Goal: Task Accomplishment & Management: Use online tool/utility

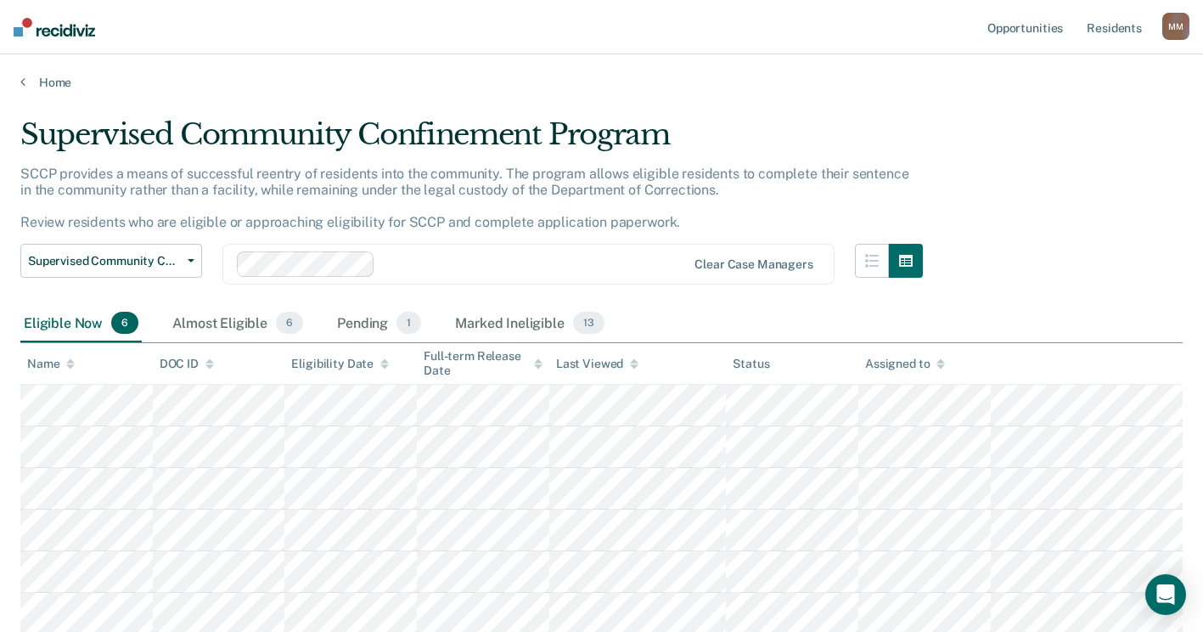
scroll to position [3, 0]
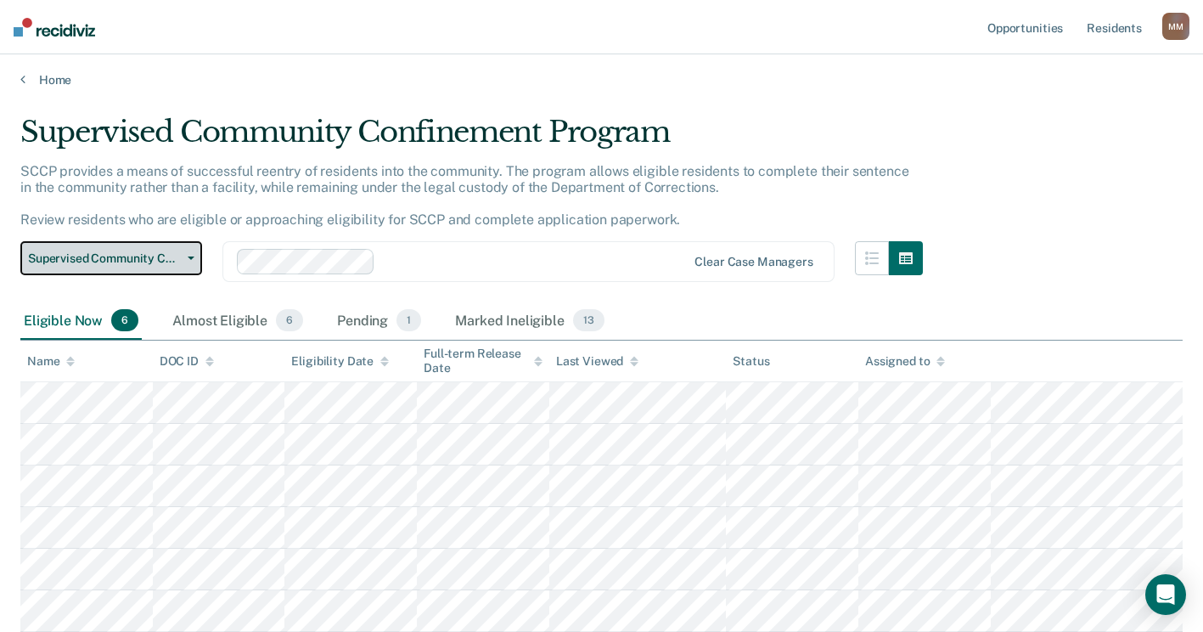
click at [194, 260] on button "Supervised Community Confinement Program" at bounding box center [111, 258] width 182 height 34
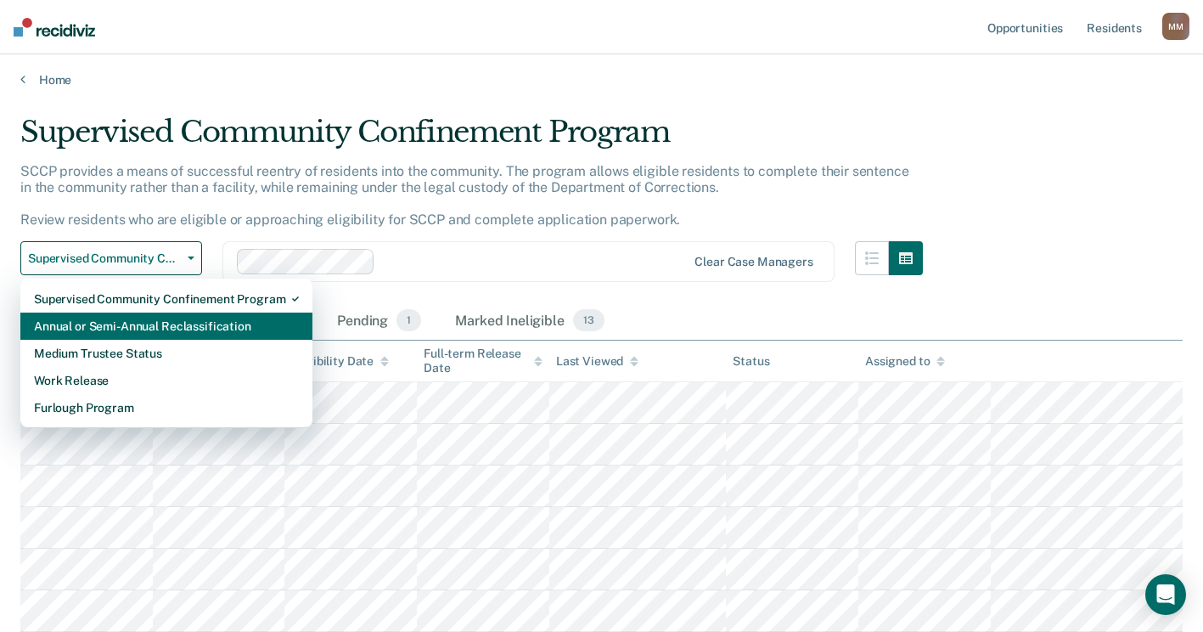
click at [160, 321] on div "Annual or Semi-Annual Reclassification" at bounding box center [166, 325] width 265 height 27
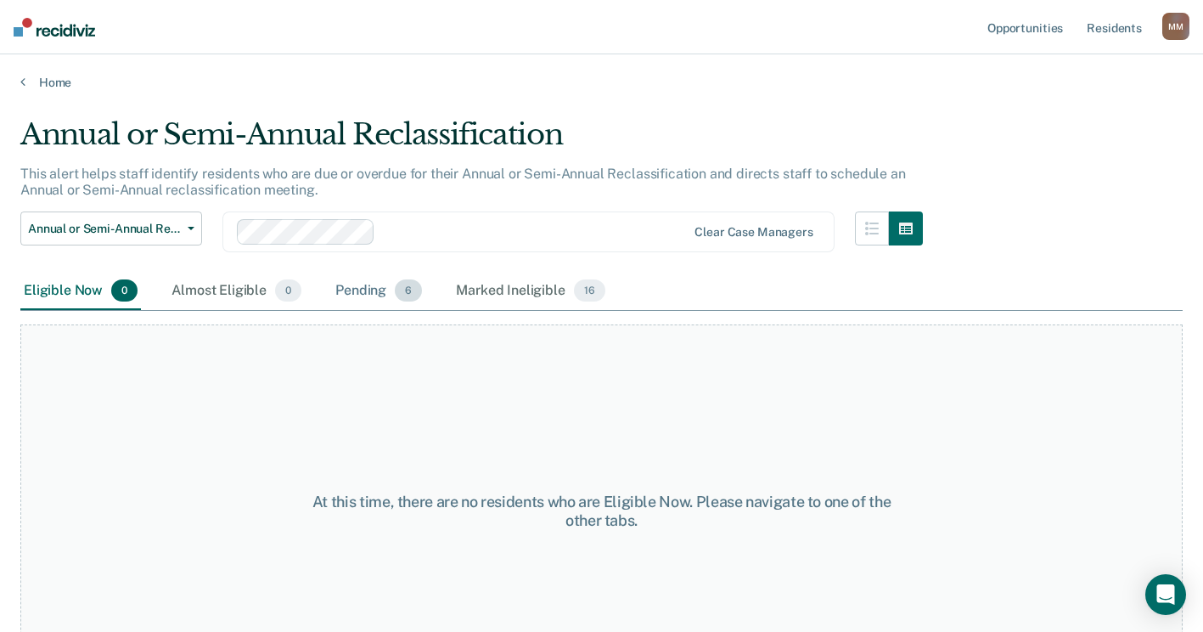
click at [388, 295] on div "Pending 6" at bounding box center [378, 291] width 93 height 37
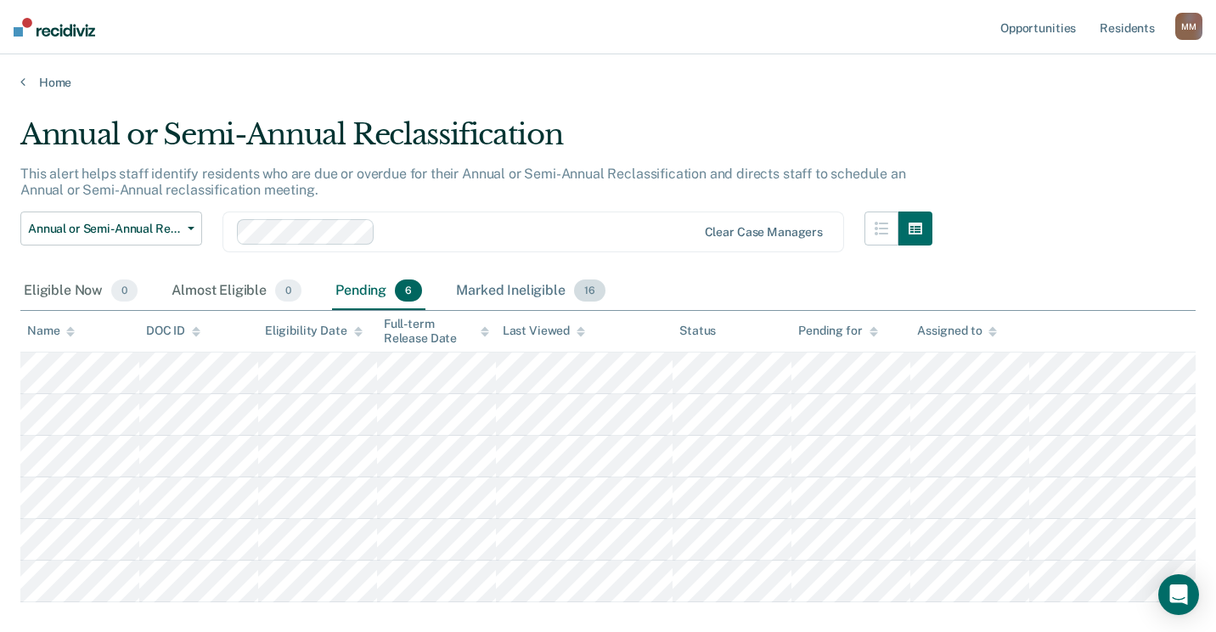
click at [485, 286] on div "Marked Ineligible 16" at bounding box center [530, 291] width 155 height 37
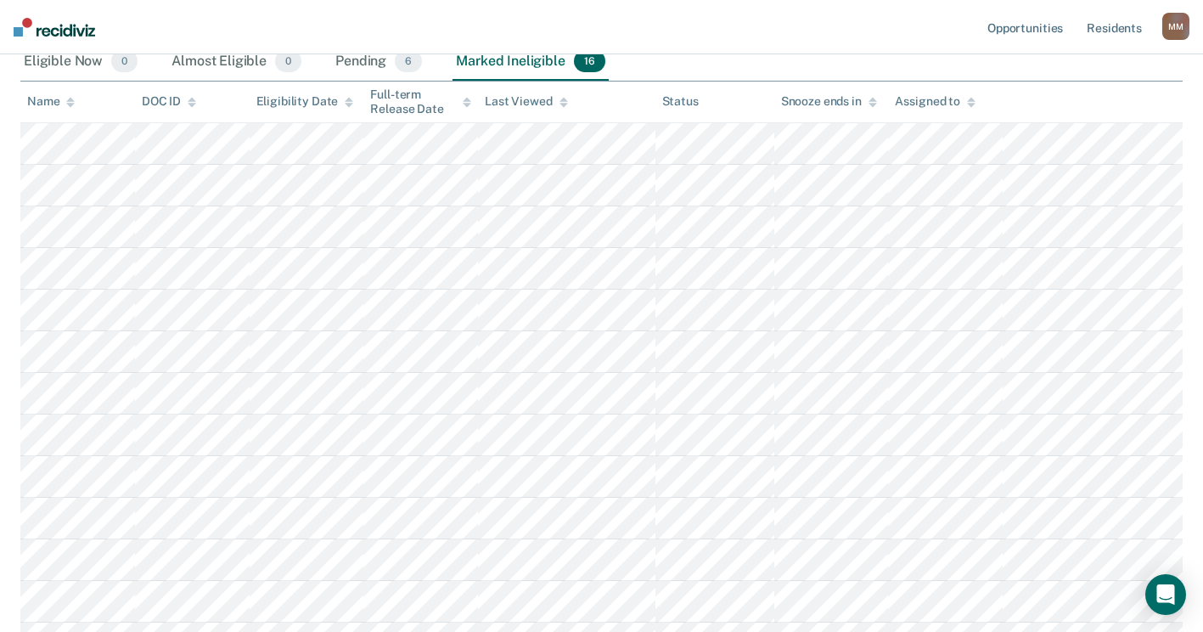
scroll to position [255, 0]
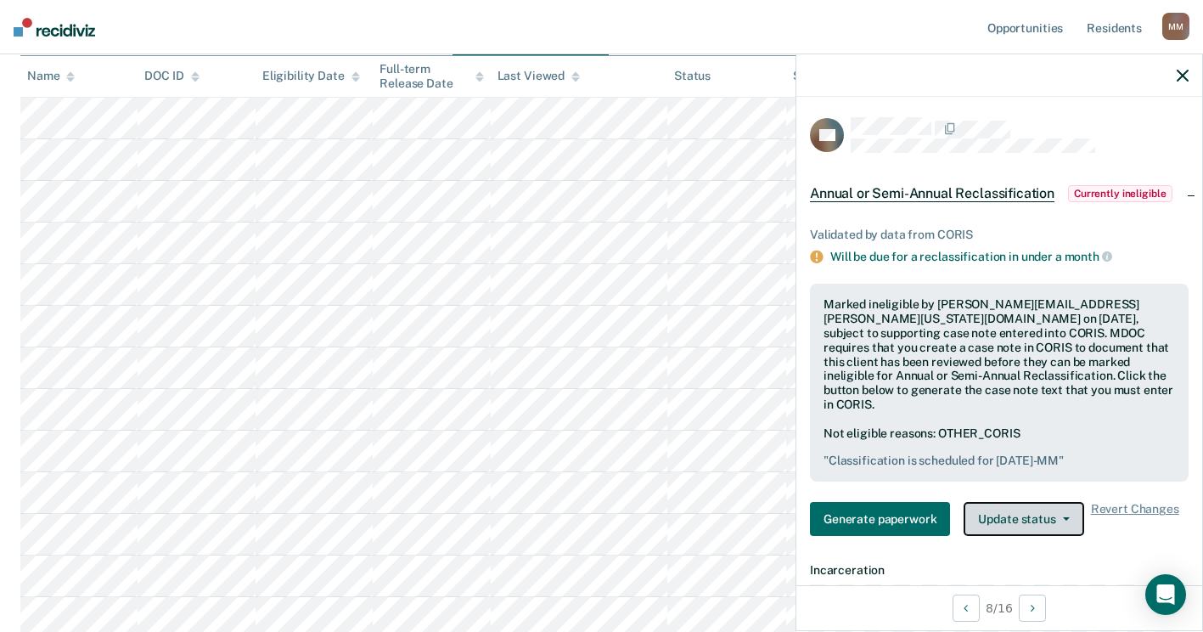
click at [1057, 508] on button "Update status" at bounding box center [1024, 519] width 120 height 34
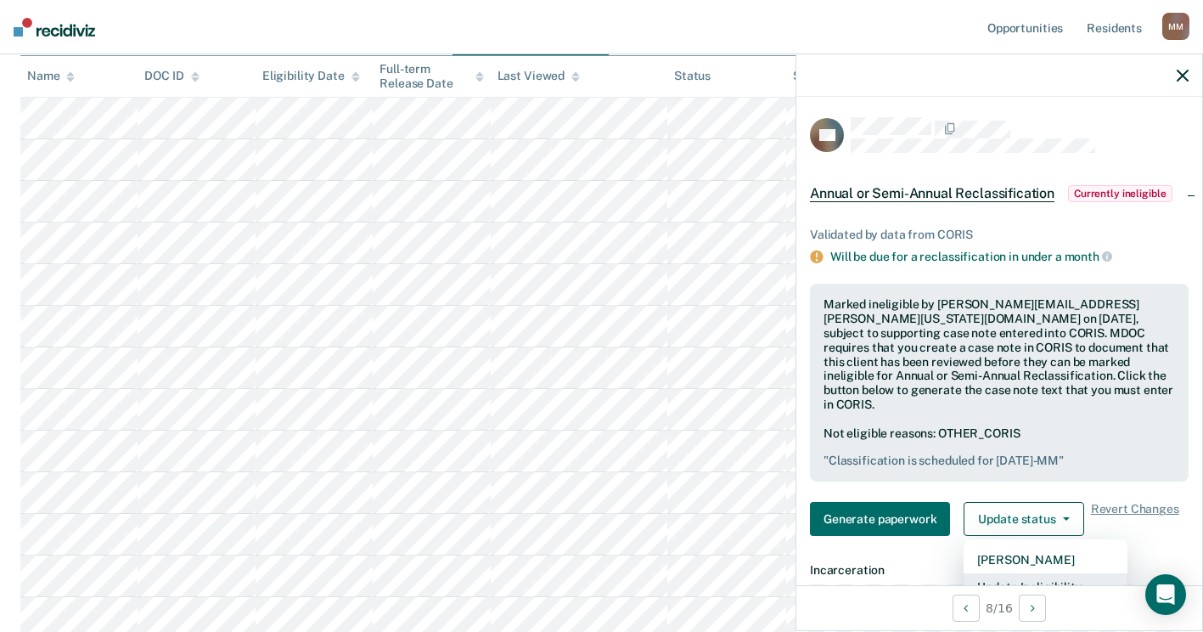
click at [1009, 573] on button "Update Ineligibility" at bounding box center [1046, 586] width 164 height 27
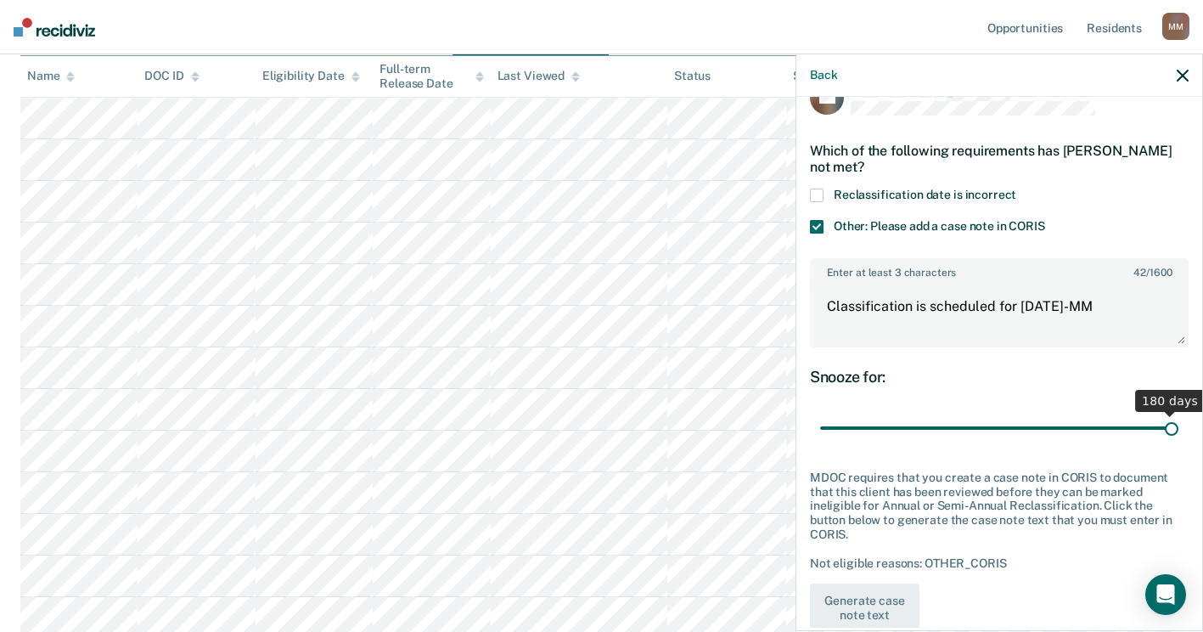
scroll to position [71, 0]
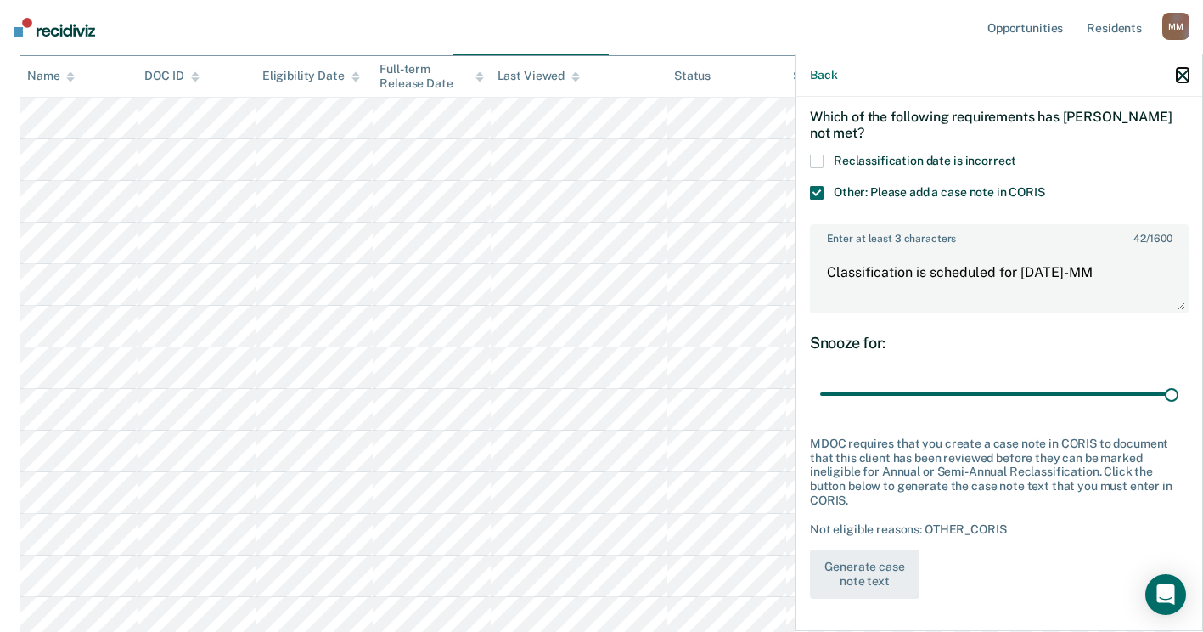
click at [1181, 73] on icon "button" at bounding box center [1183, 76] width 12 height 12
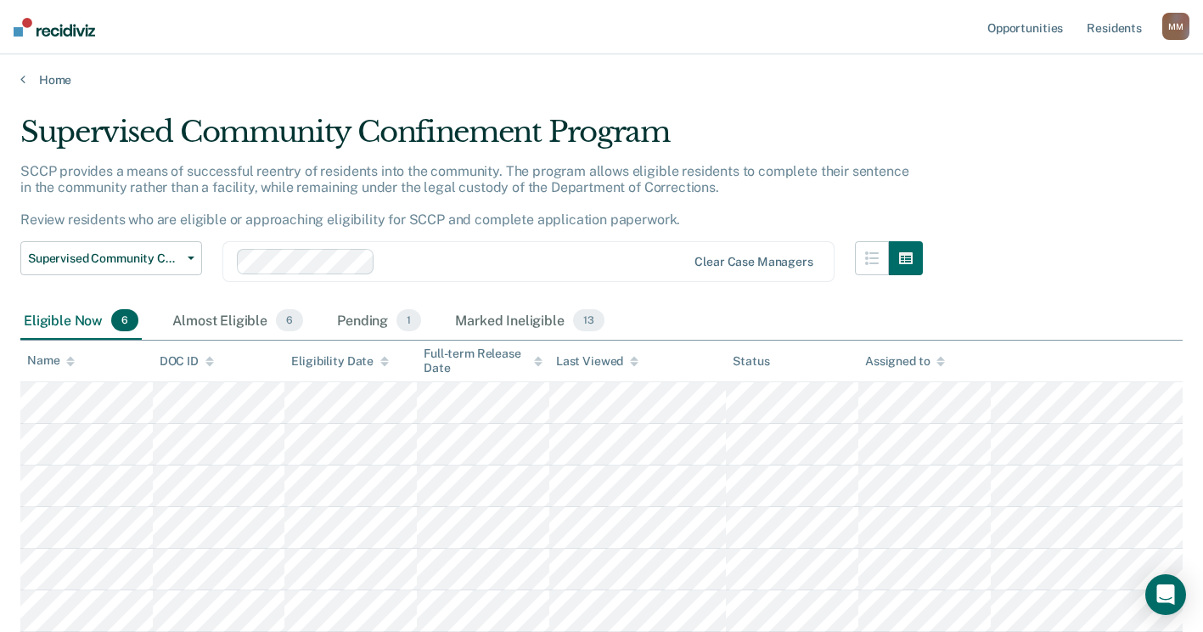
scroll to position [3, 0]
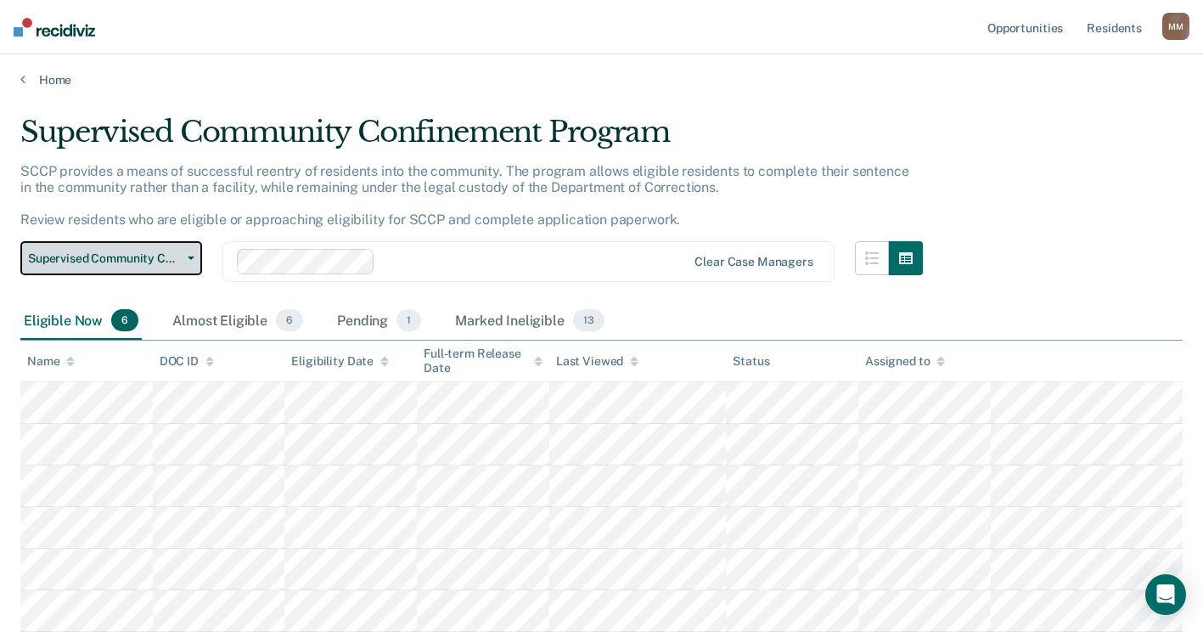
click at [189, 256] on button "Supervised Community Confinement Program" at bounding box center [111, 258] width 182 height 34
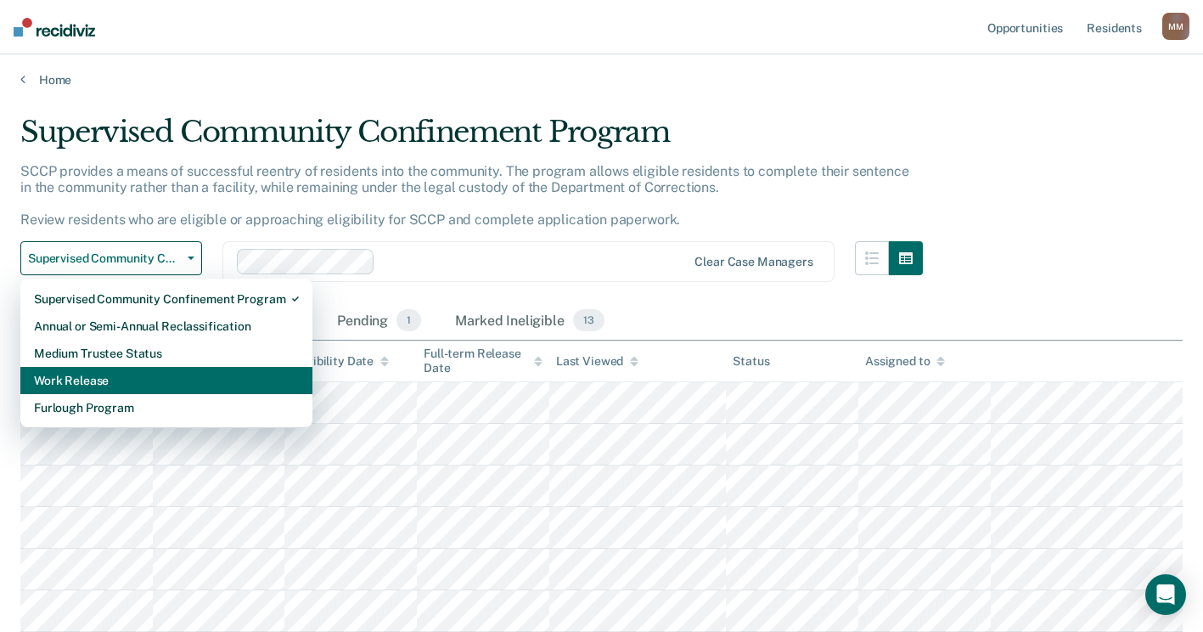
click at [132, 382] on div "Work Release" at bounding box center [166, 380] width 265 height 27
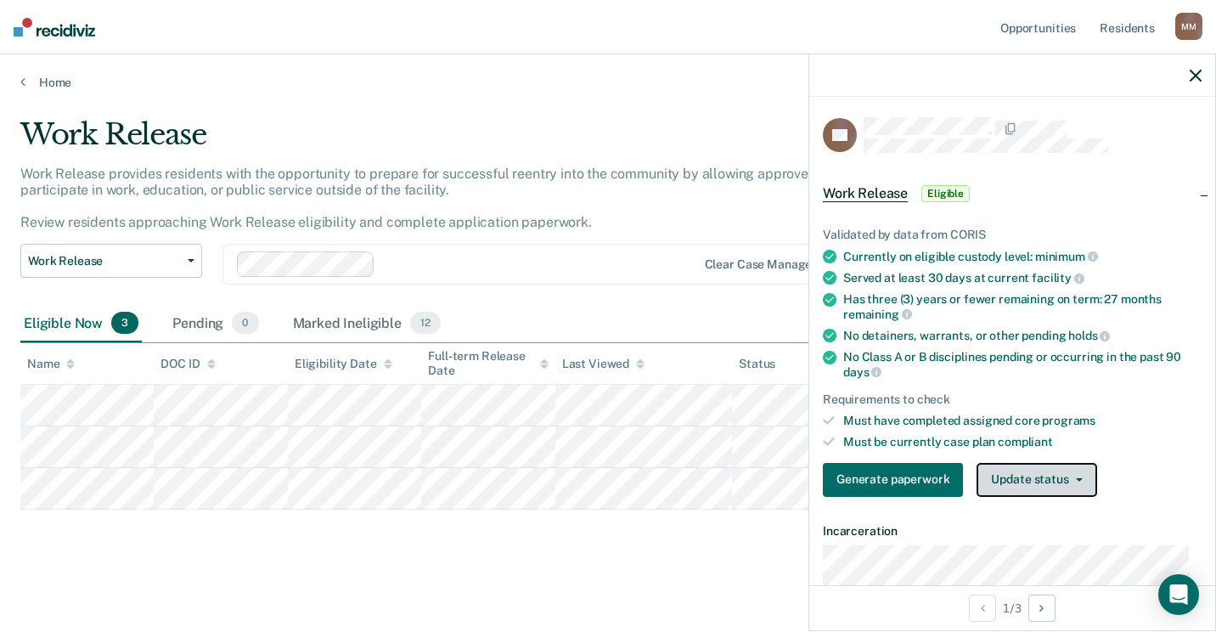
click at [1062, 472] on button "Update status" at bounding box center [1036, 480] width 120 height 34
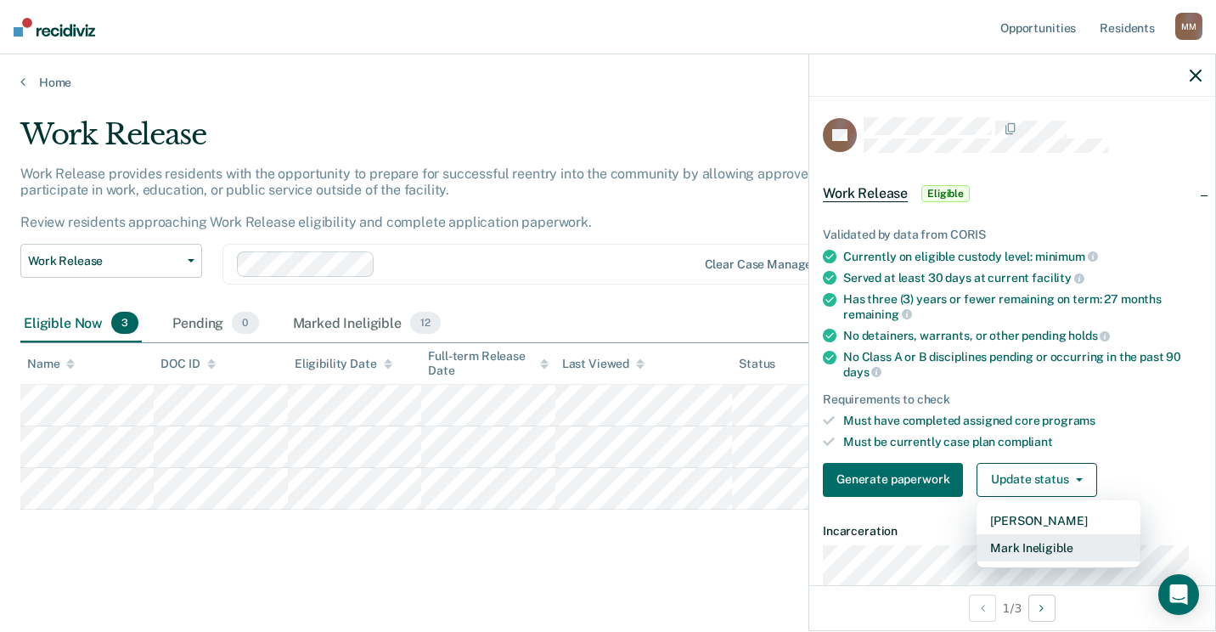
click at [1050, 551] on button "Mark Ineligible" at bounding box center [1058, 547] width 164 height 27
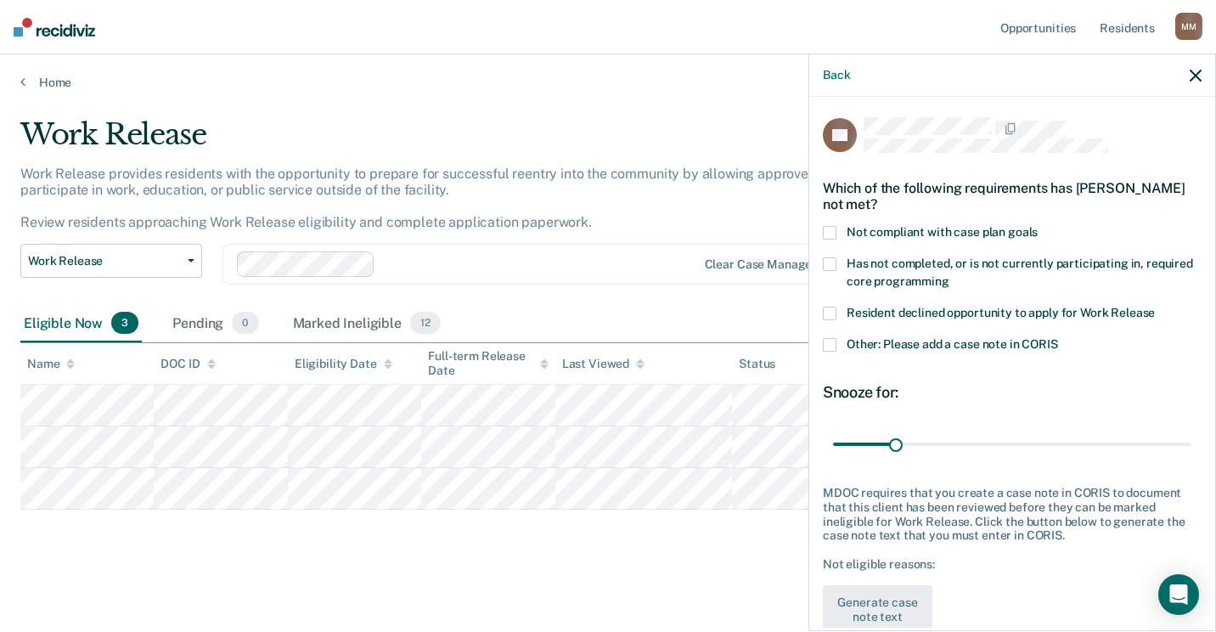
click at [829, 262] on span at bounding box center [830, 264] width 14 height 14
click at [949, 275] on input "Has not completed, or is not currently participating in, required core programm…" at bounding box center [949, 275] width 0 height 0
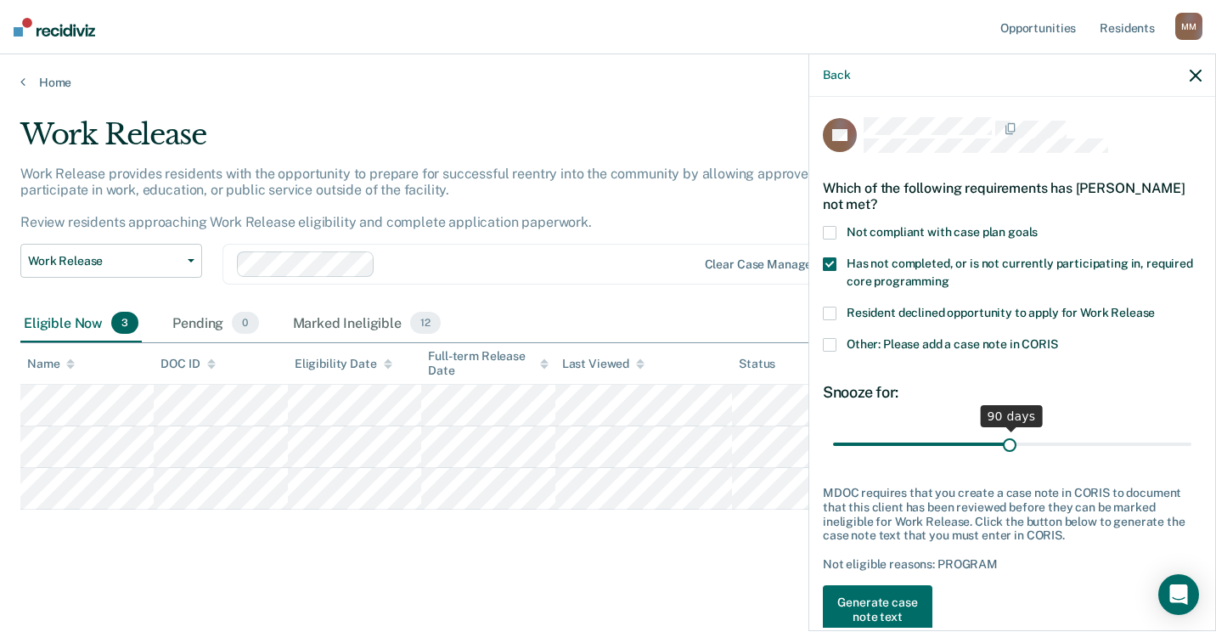
drag, startPoint x: 894, startPoint y: 440, endPoint x: 1004, endPoint y: 443, distance: 109.6
click at [1004, 443] on input "range" at bounding box center [1012, 444] width 358 height 30
type input "90"
click at [1005, 443] on input "range" at bounding box center [1012, 444] width 358 height 30
click at [888, 610] on button "Generate case note text" at bounding box center [878, 609] width 110 height 49
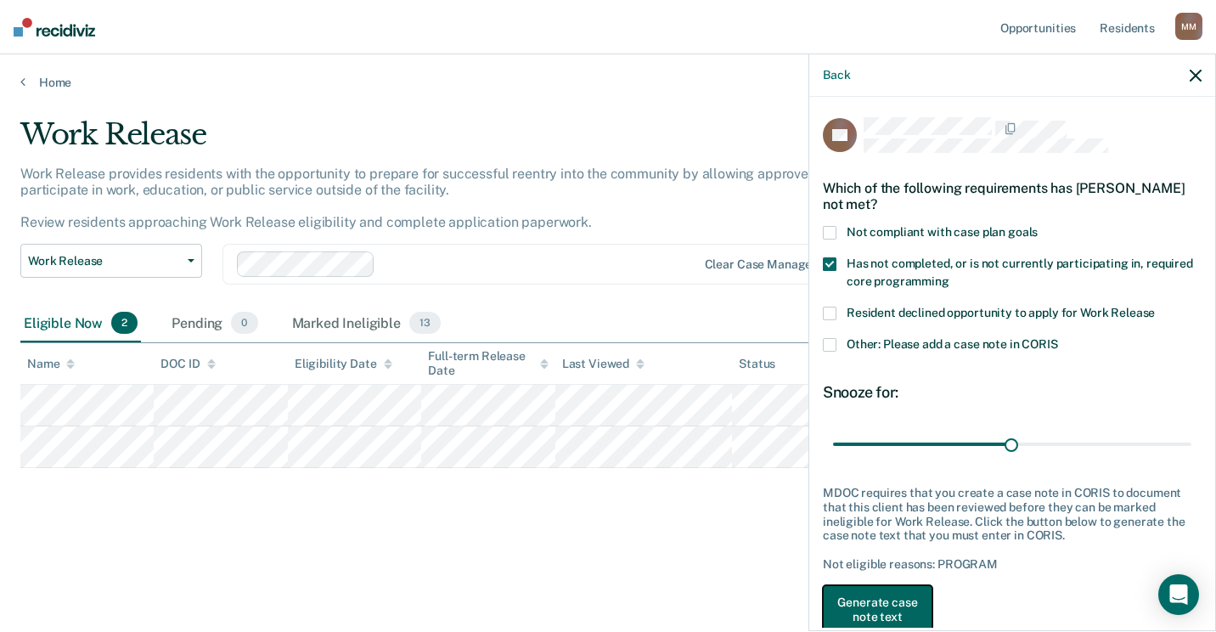
scroll to position [4, 0]
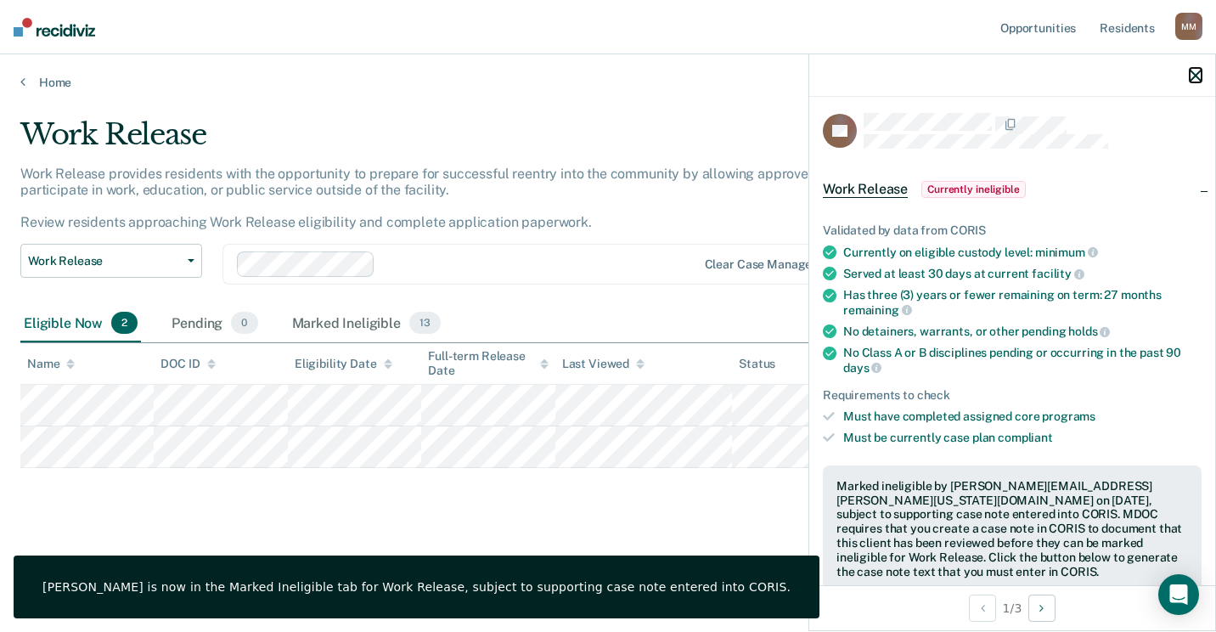
click at [1195, 74] on icon "button" at bounding box center [1195, 76] width 12 height 12
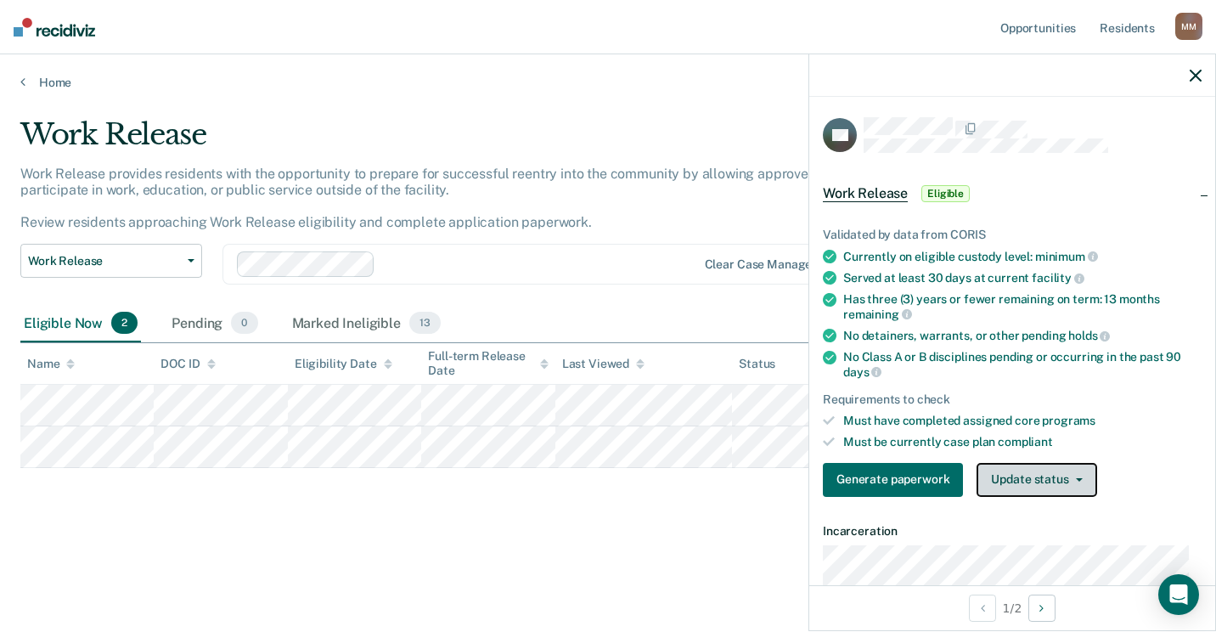
click at [1031, 480] on button "Update status" at bounding box center [1036, 480] width 120 height 34
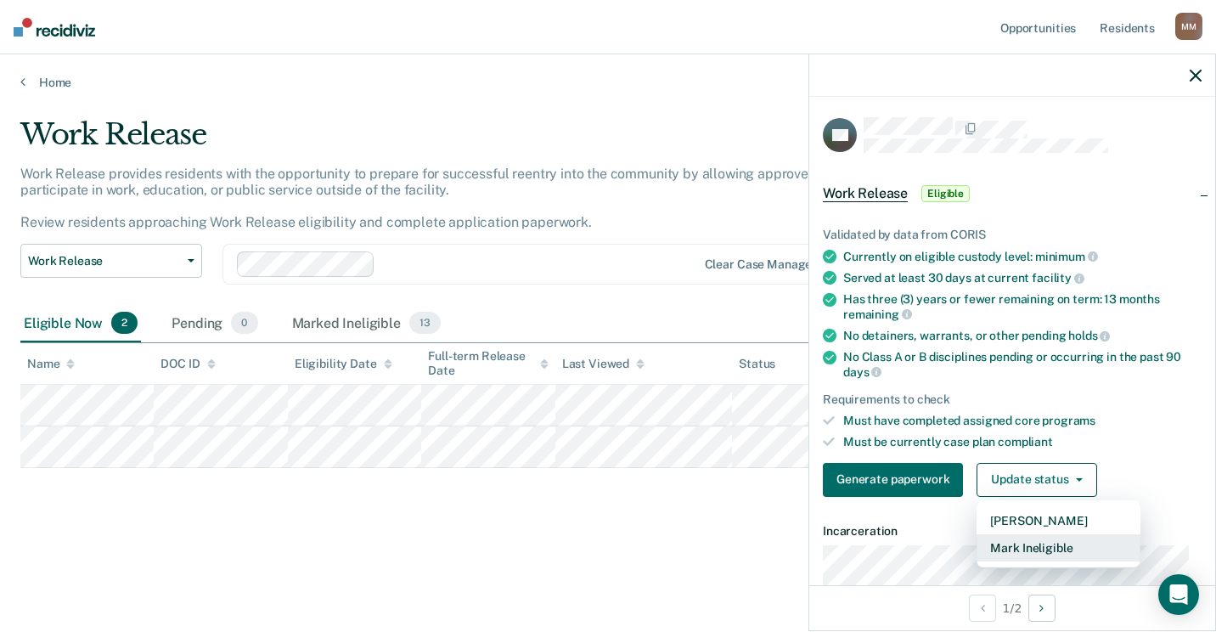
click at [1037, 550] on button "Mark Ineligible" at bounding box center [1058, 547] width 164 height 27
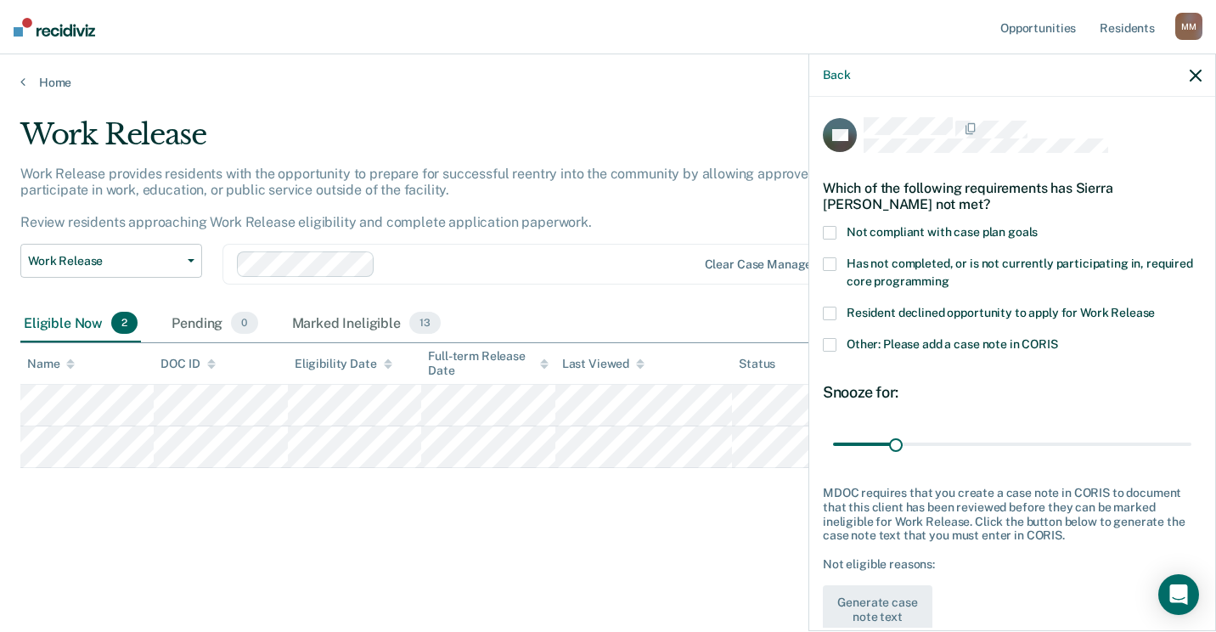
click at [831, 257] on span at bounding box center [830, 264] width 14 height 14
click at [949, 275] on input "Has not completed, or is not currently participating in, required core programm…" at bounding box center [949, 275] width 0 height 0
click at [834, 339] on span at bounding box center [830, 345] width 14 height 14
click at [1058, 338] on input "Other: Please add a case note in CORIS" at bounding box center [1058, 338] width 0 height 0
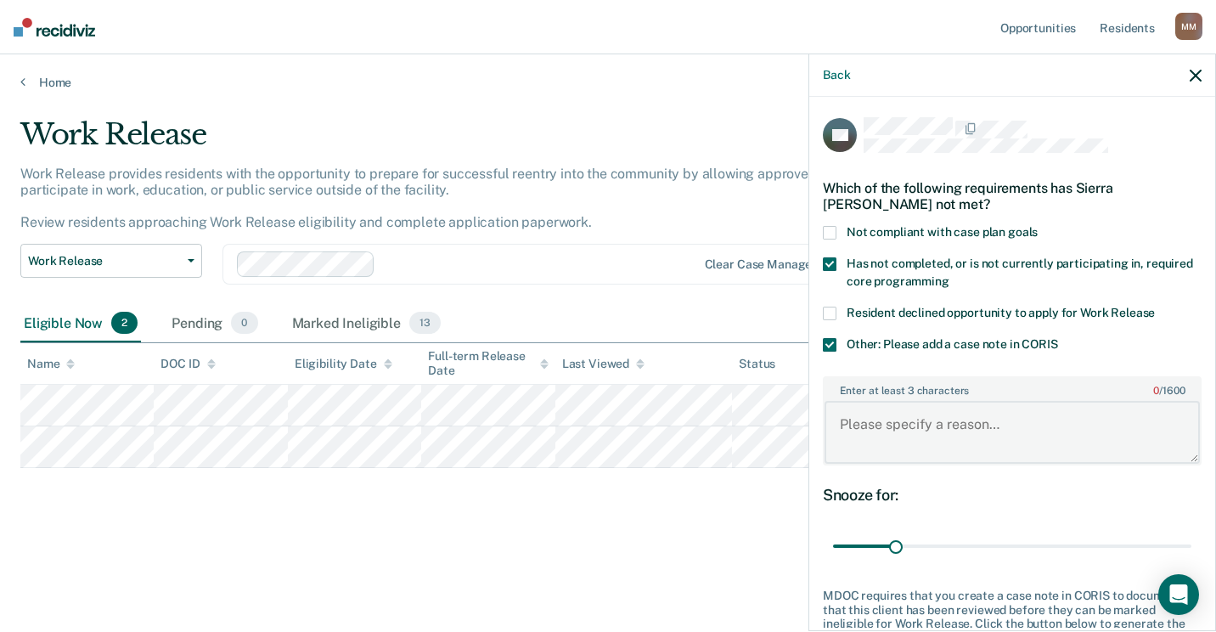
click at [883, 431] on textarea "Enter at least 3 characters 0 / 1600" at bounding box center [1011, 432] width 375 height 63
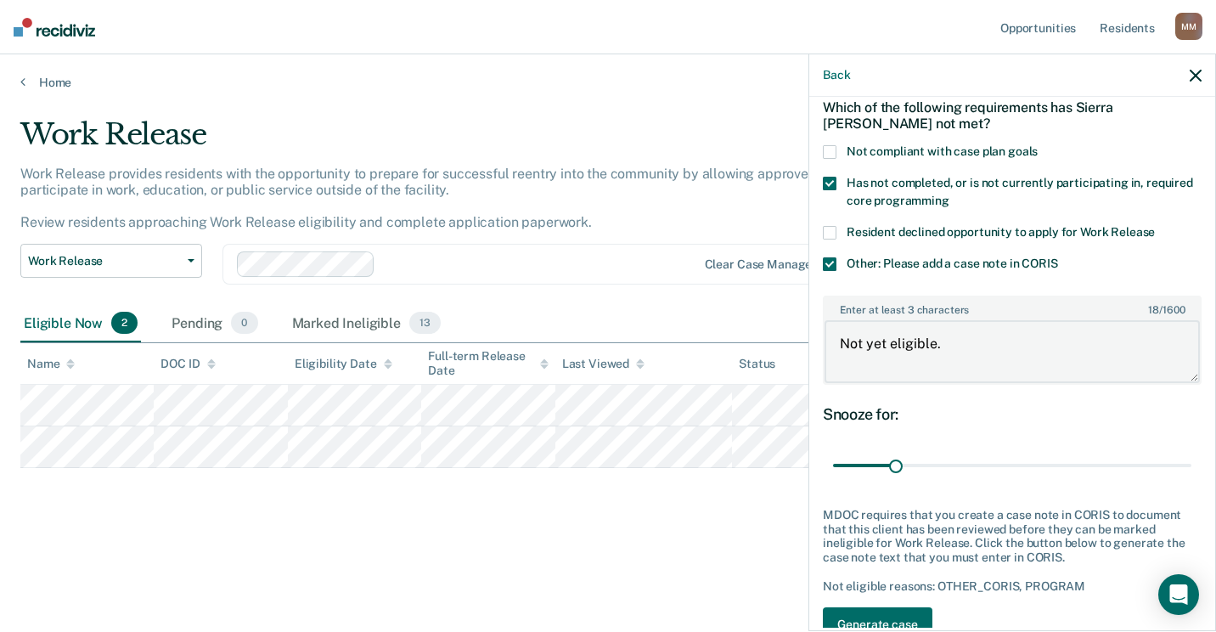
scroll to position [138, 0]
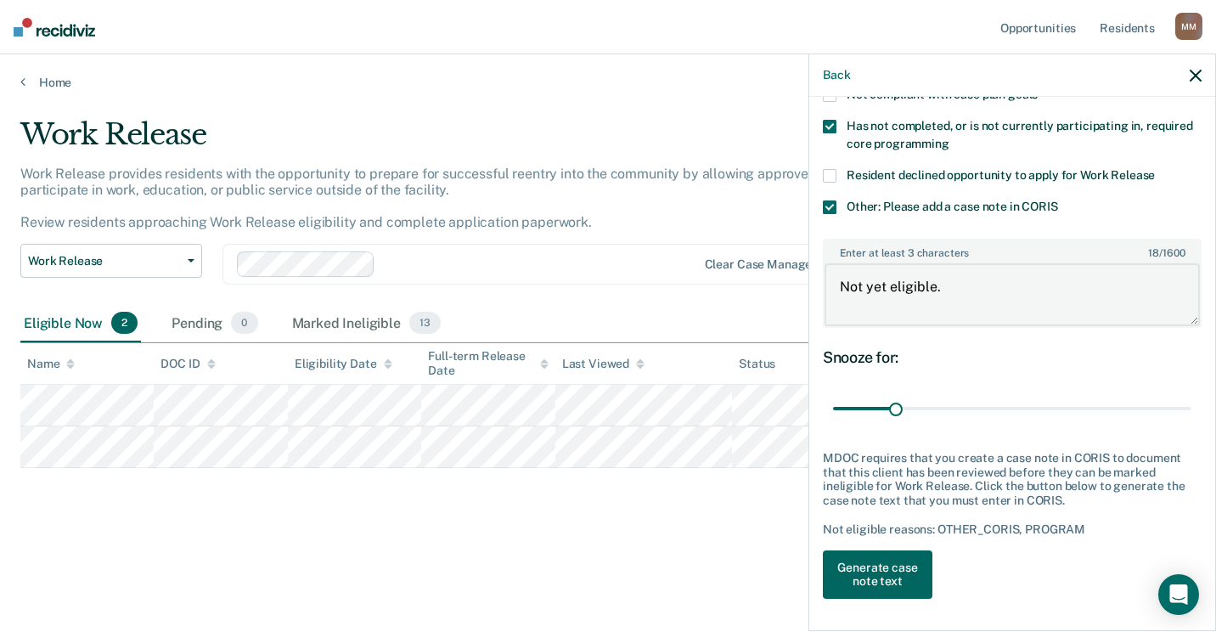
type textarea "Not yet eligible."
click at [891, 559] on button "Generate case note text" at bounding box center [878, 574] width 110 height 49
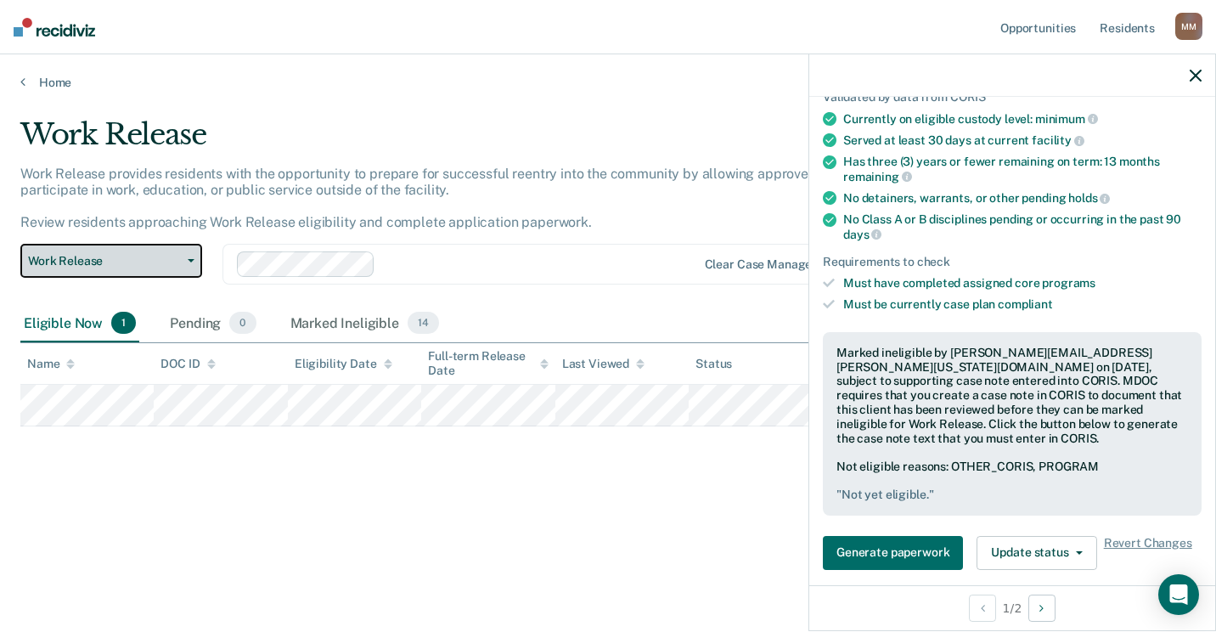
click at [187, 258] on button "Work Release" at bounding box center [111, 261] width 182 height 34
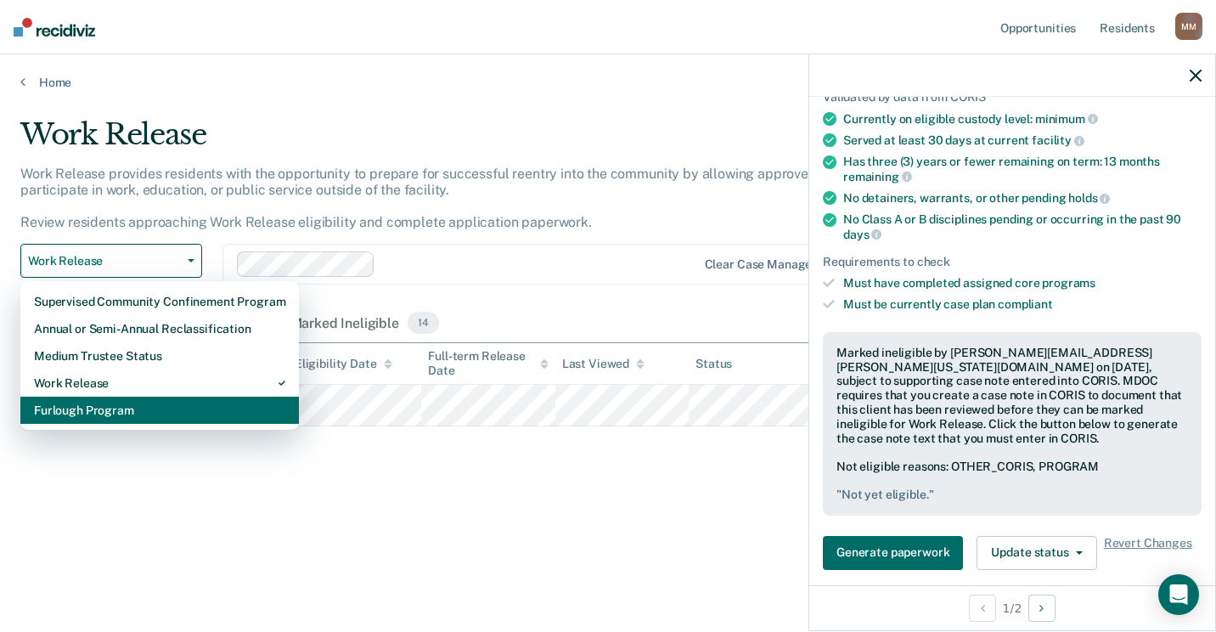
click at [151, 407] on div "Furlough Program" at bounding box center [159, 409] width 251 height 27
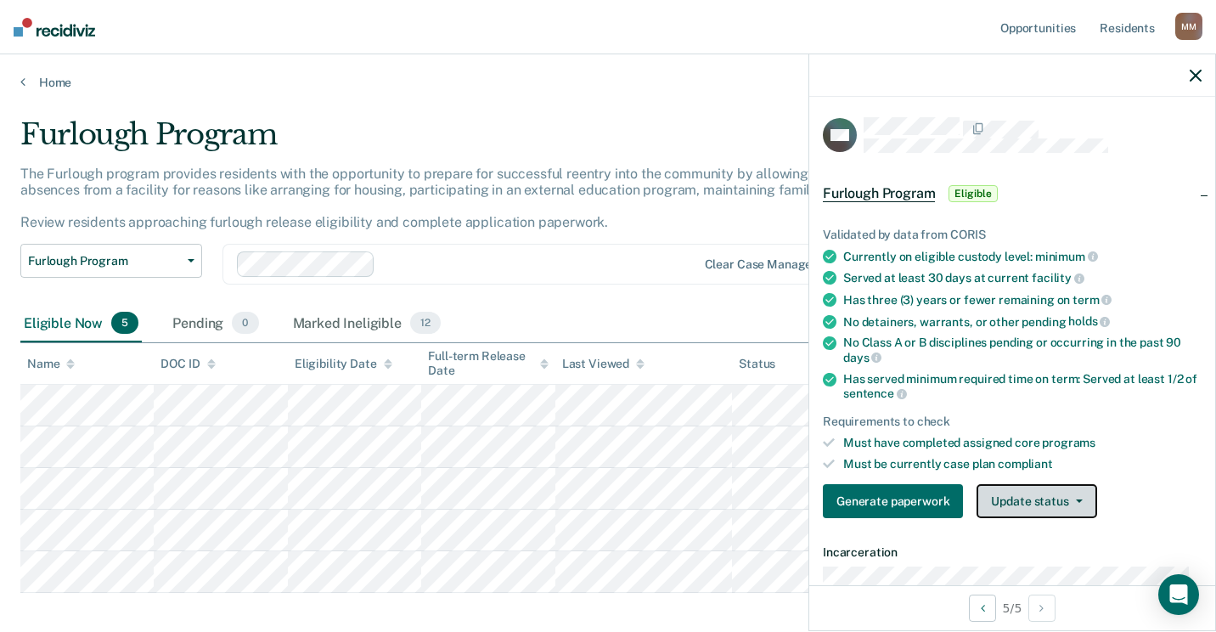
click at [1056, 487] on button "Update status" at bounding box center [1036, 501] width 120 height 34
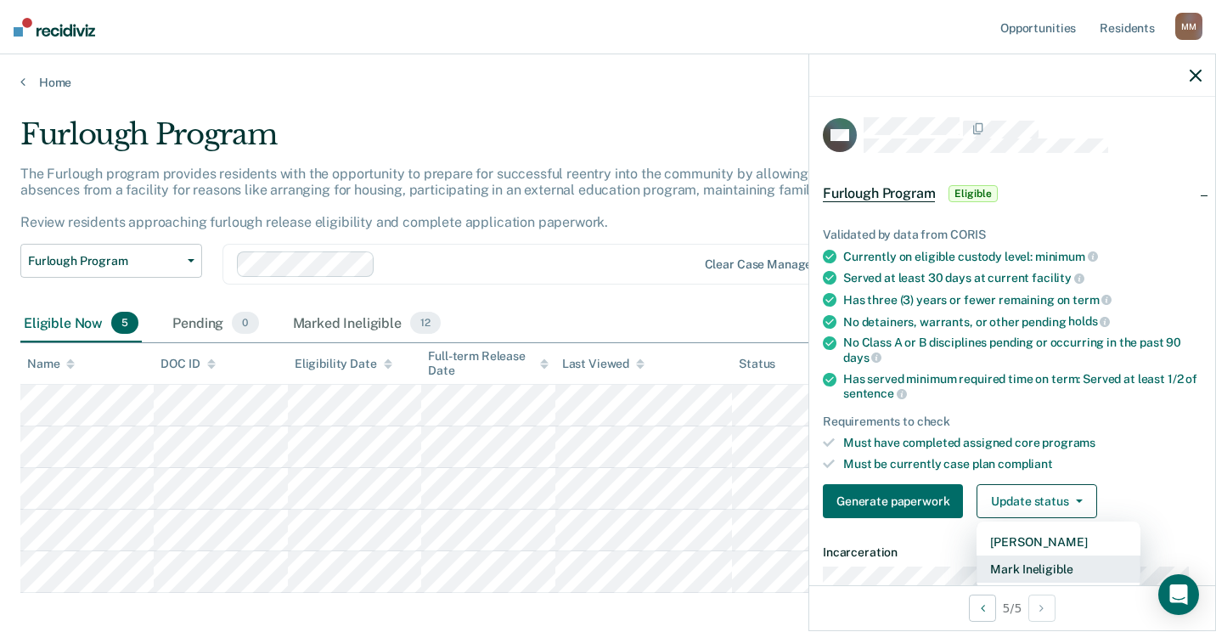
click at [1031, 568] on button "Mark Ineligible" at bounding box center [1058, 568] width 164 height 27
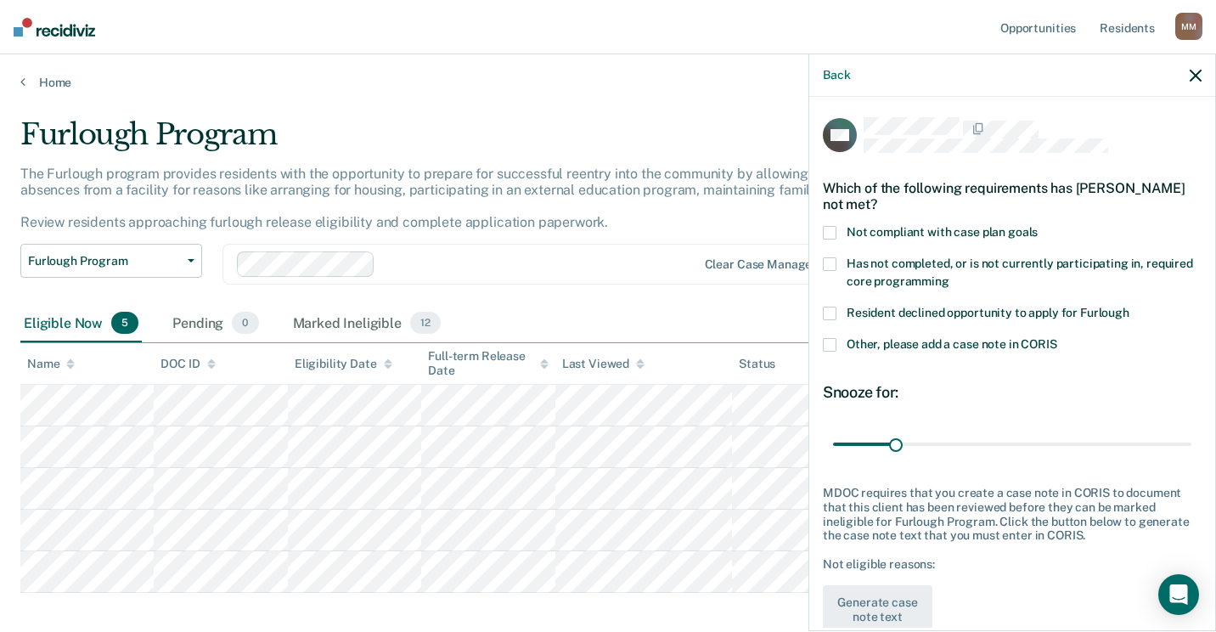
click at [833, 311] on span at bounding box center [830, 313] width 14 height 14
click at [1129, 306] on input "Resident declined opportunity to apply for Furlough" at bounding box center [1129, 306] width 0 height 0
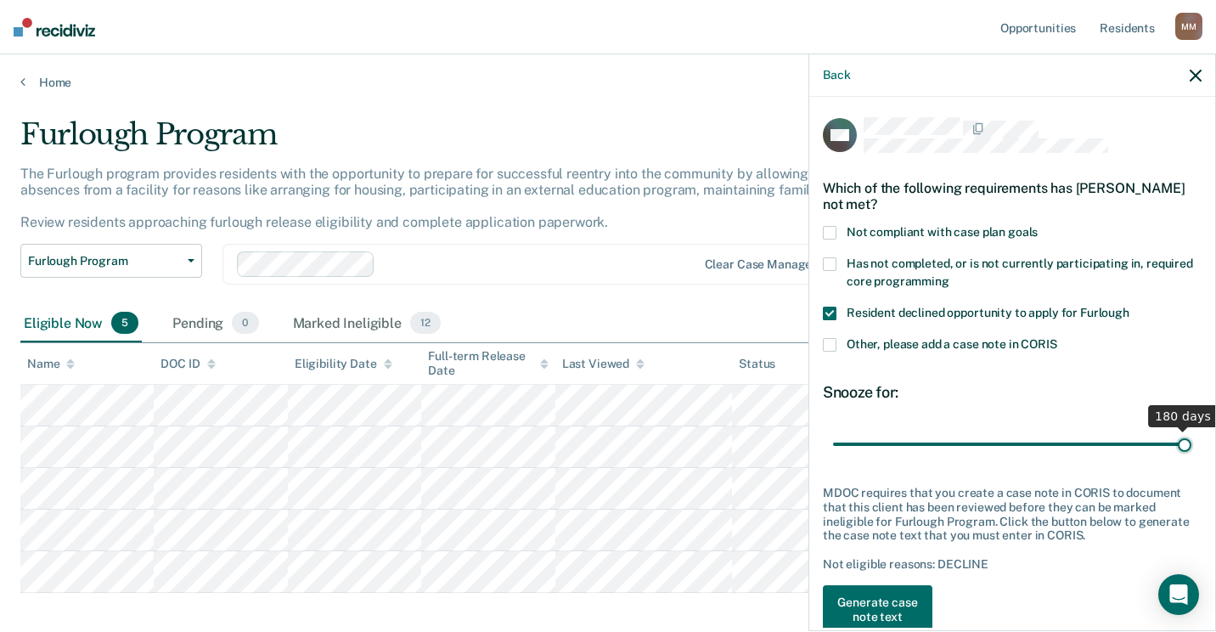
drag, startPoint x: 893, startPoint y: 438, endPoint x: 1205, endPoint y: 460, distance: 312.4
type input "180"
click at [1191, 458] on input "range" at bounding box center [1012, 444] width 358 height 30
click at [832, 341] on span at bounding box center [830, 345] width 14 height 14
click at [1057, 338] on input "Other, please add a case note in CORIS" at bounding box center [1057, 338] width 0 height 0
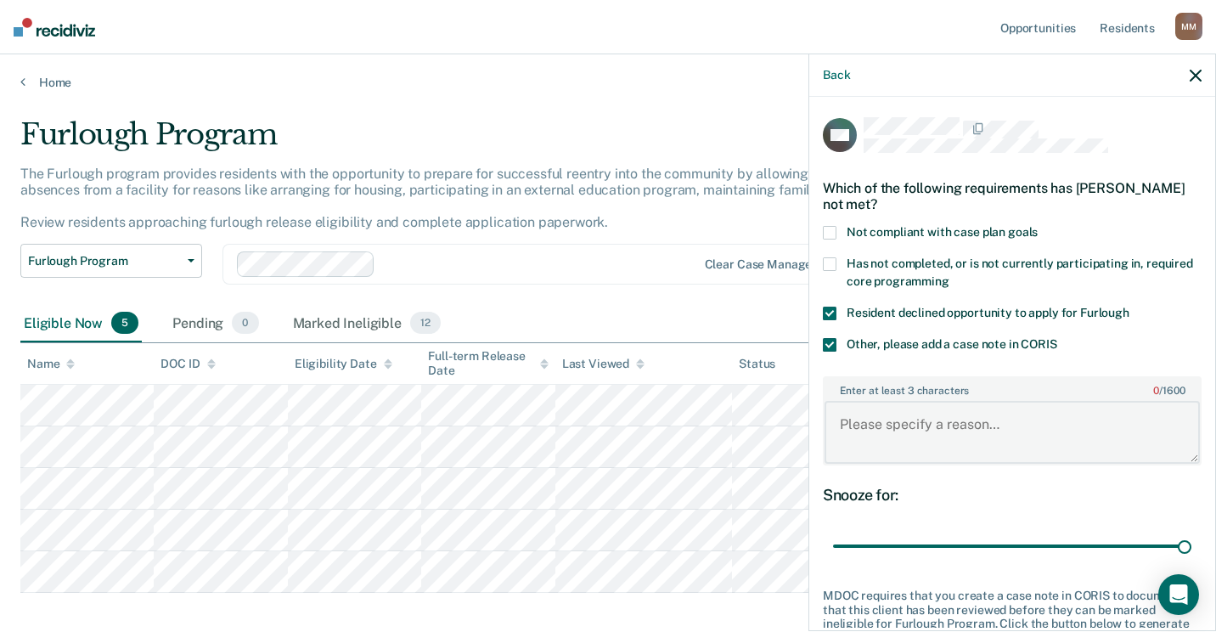
click at [879, 421] on textarea "Enter at least 3 characters 0 / 1600" at bounding box center [1011, 432] width 375 height 63
click at [902, 441] on textarea "Applying for SCCP at this time, may change her mind" at bounding box center [1011, 432] width 375 height 63
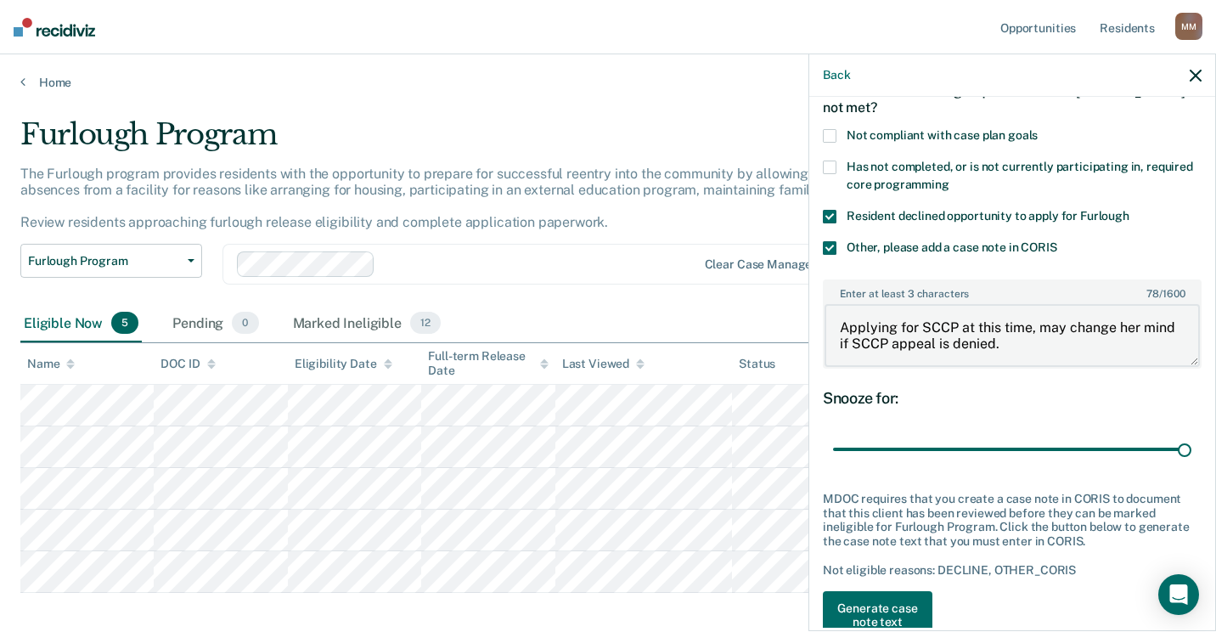
scroll to position [138, 0]
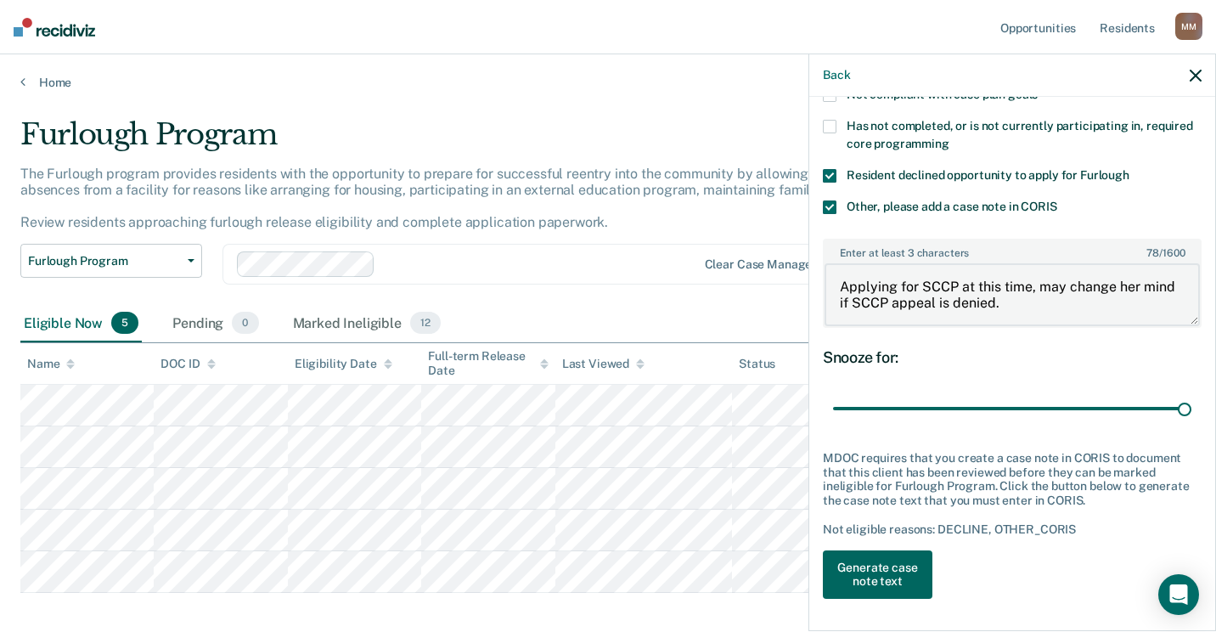
type textarea "Applying for SCCP at this time, may change her mind if SCCP appeal is denied."
click at [870, 573] on button "Generate case note text" at bounding box center [878, 574] width 110 height 49
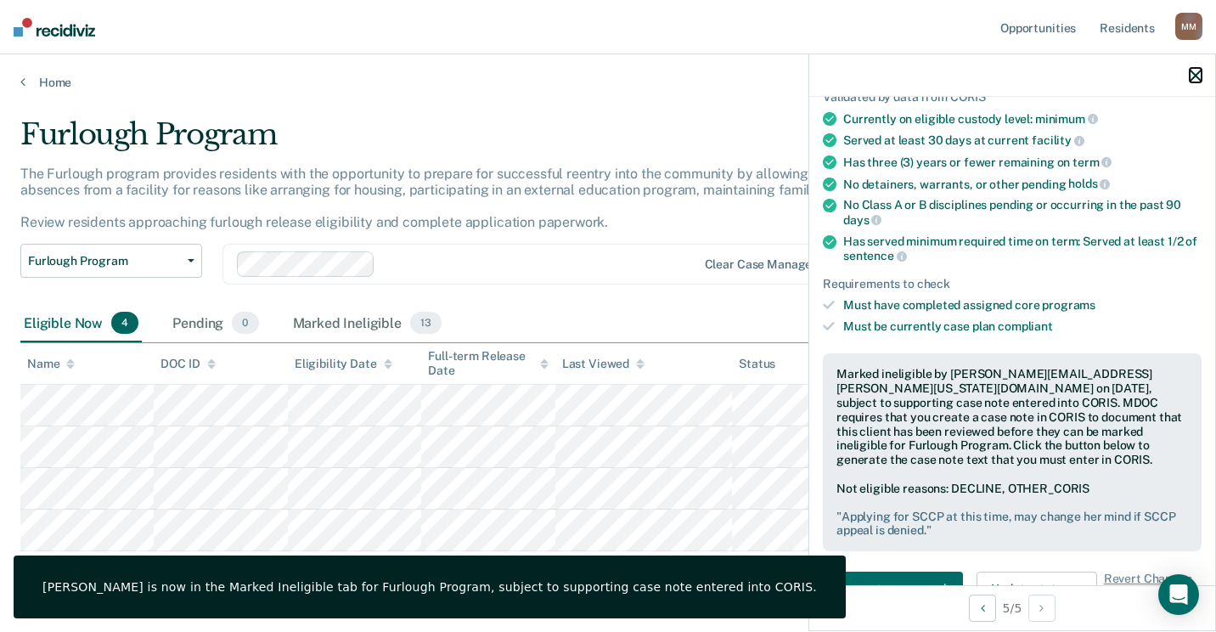
click at [1195, 82] on icon "button" at bounding box center [1195, 76] width 12 height 12
